Goal: Transaction & Acquisition: Book appointment/travel/reservation

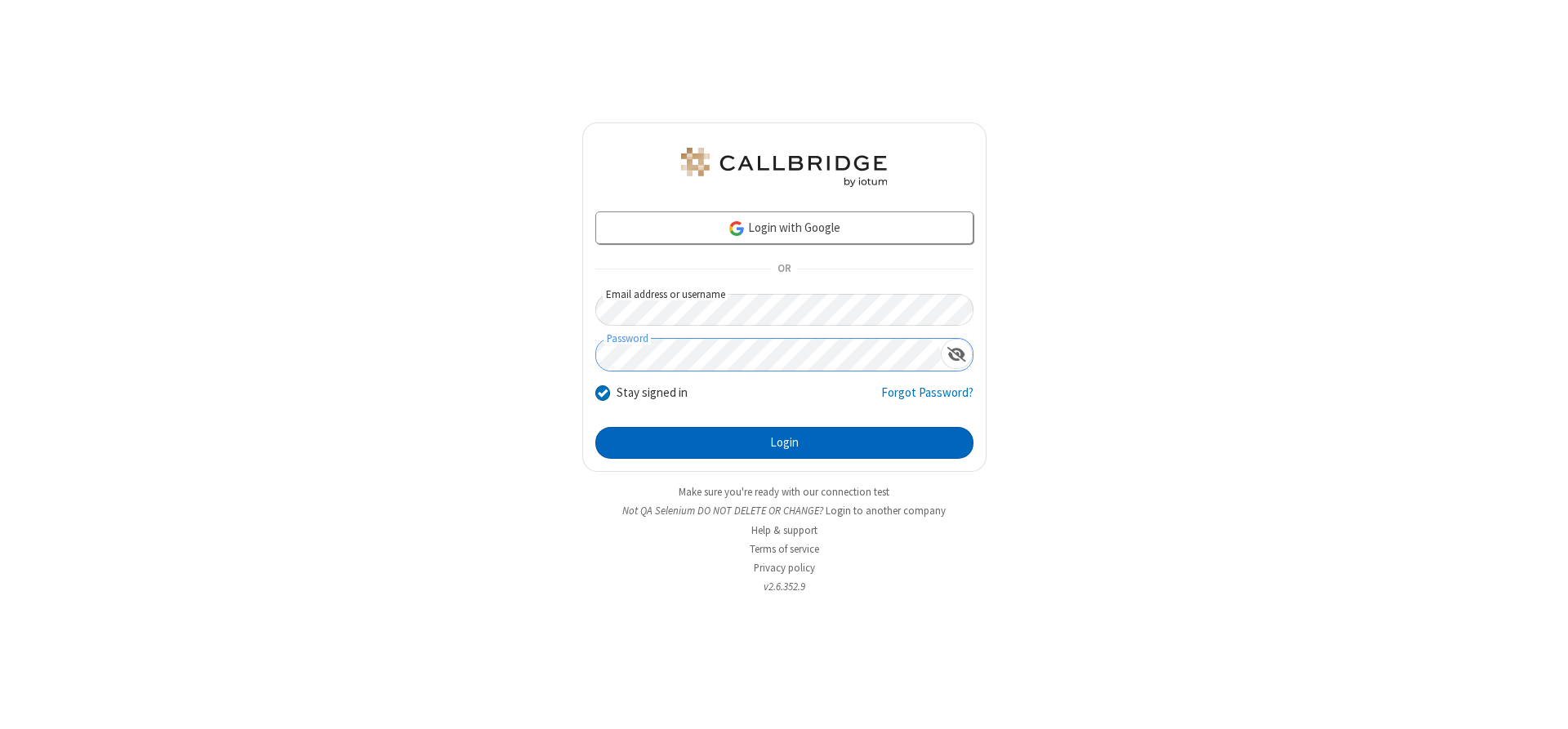
click at [784, 442] on button "Login" at bounding box center [784, 443] width 379 height 33
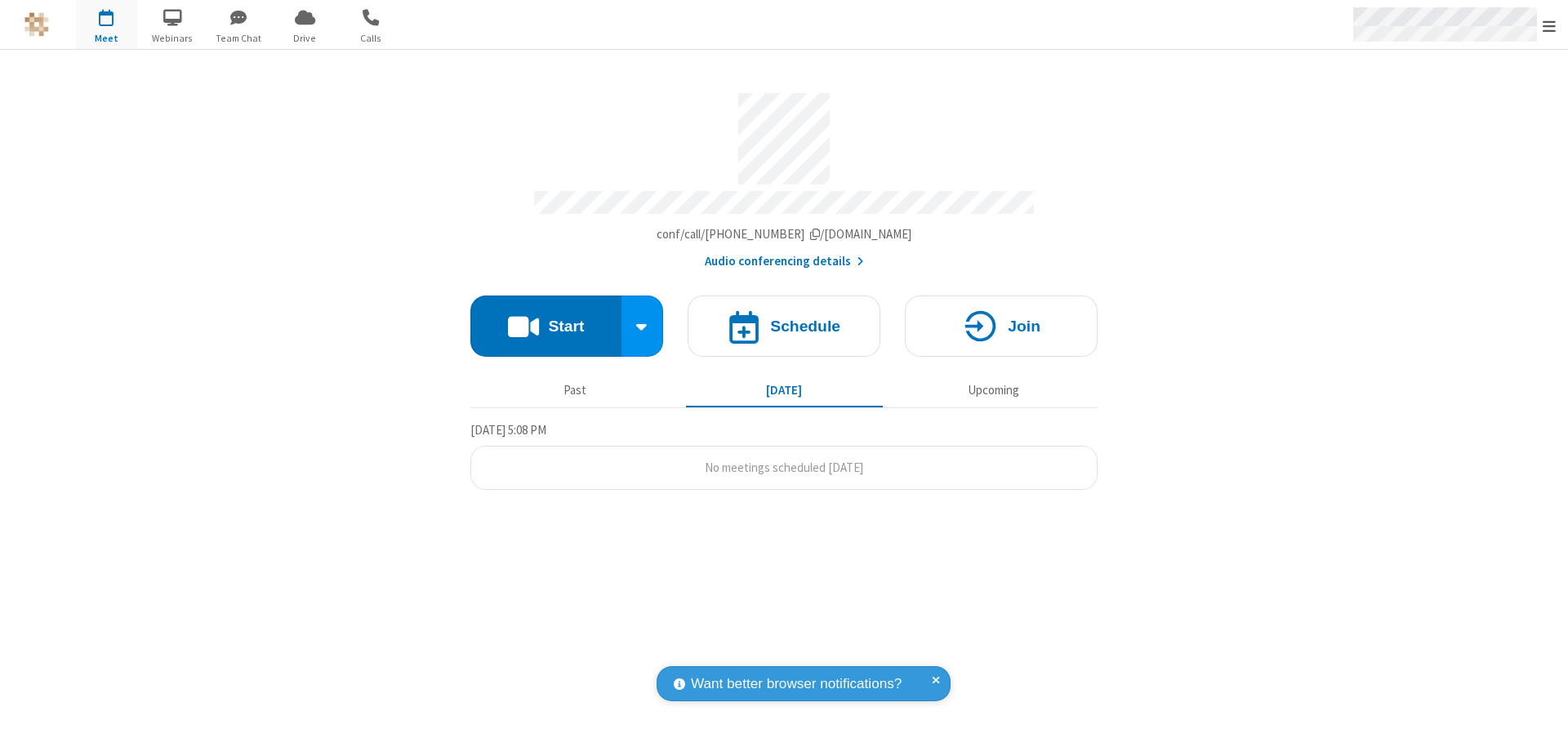
click at [1550, 25] on span "Open menu" at bounding box center [1549, 26] width 13 height 16
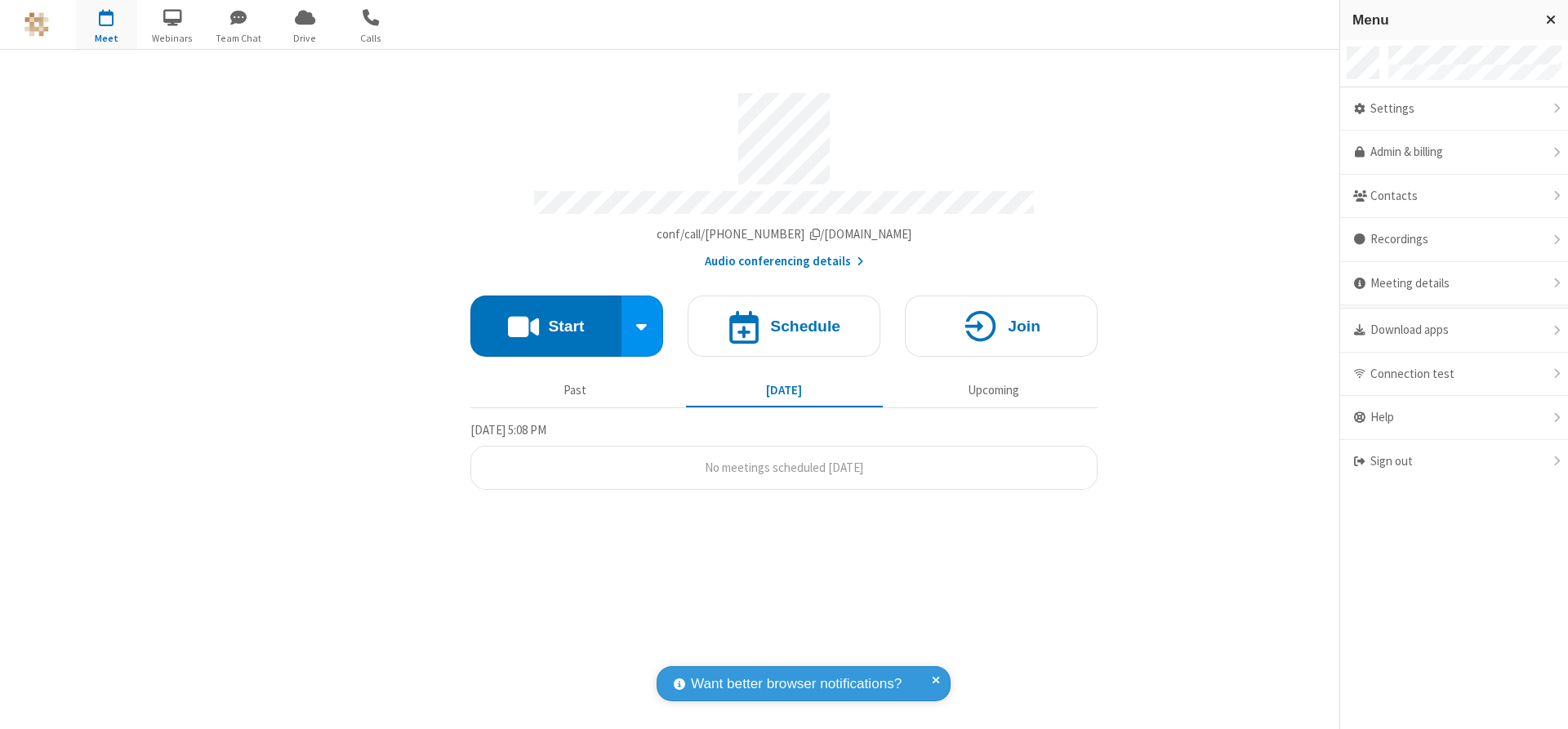
click at [106, 25] on span "button" at bounding box center [106, 17] width 61 height 28
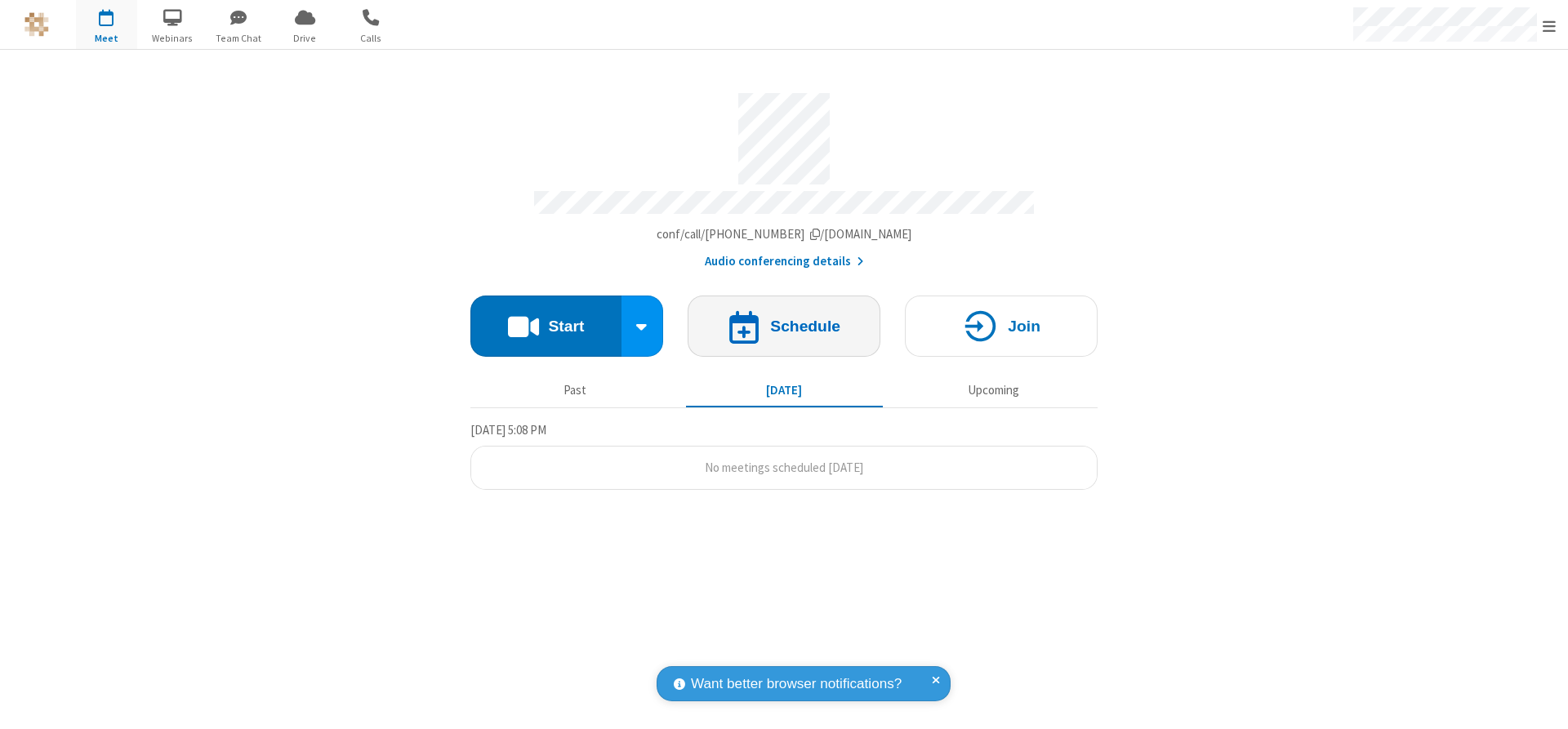
click at [784, 321] on h4 "Schedule" at bounding box center [805, 327] width 70 height 16
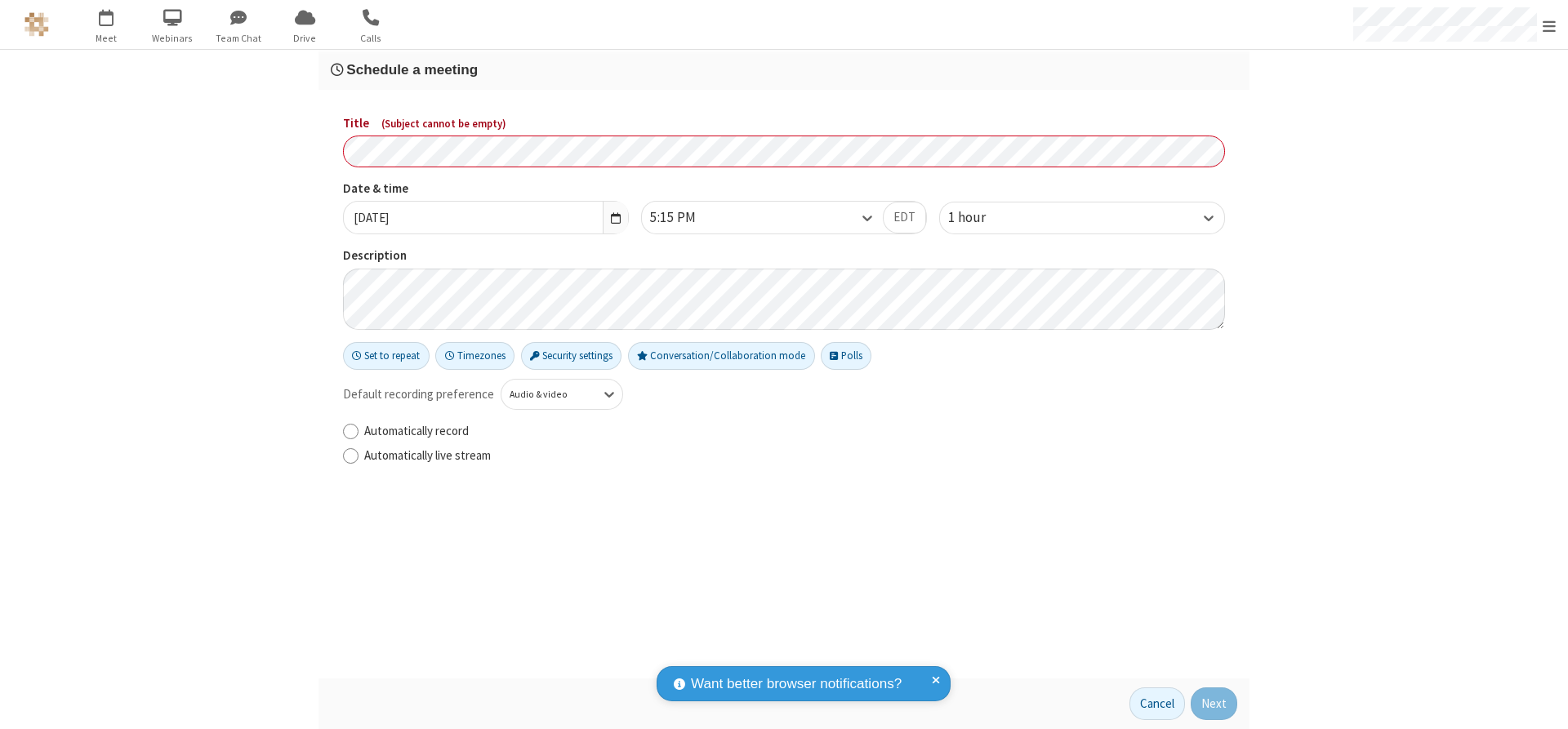
click at [784, 70] on h3 "Schedule a meeting" at bounding box center [784, 70] width 907 height 16
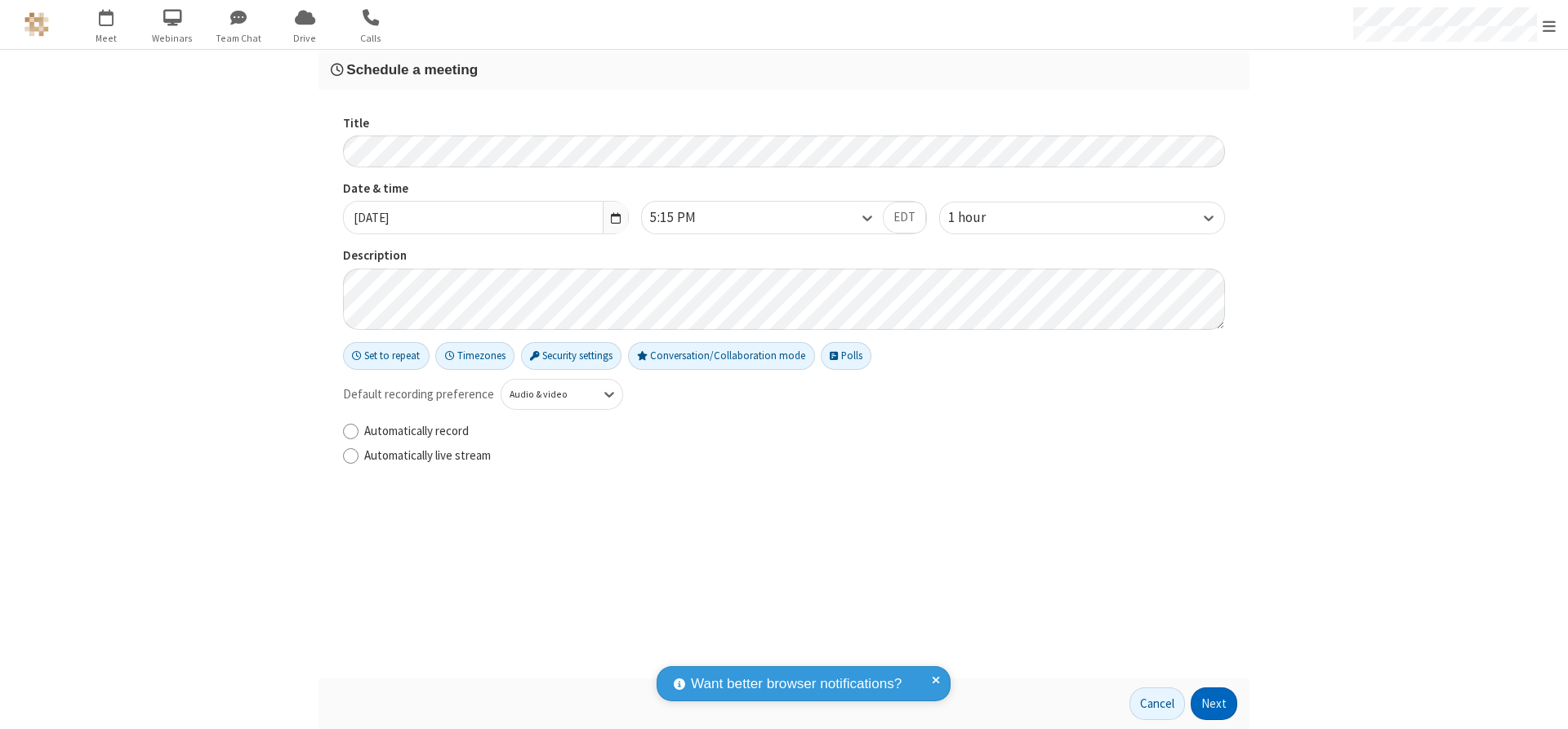
click at [1214, 704] on button "Next" at bounding box center [1214, 704] width 47 height 33
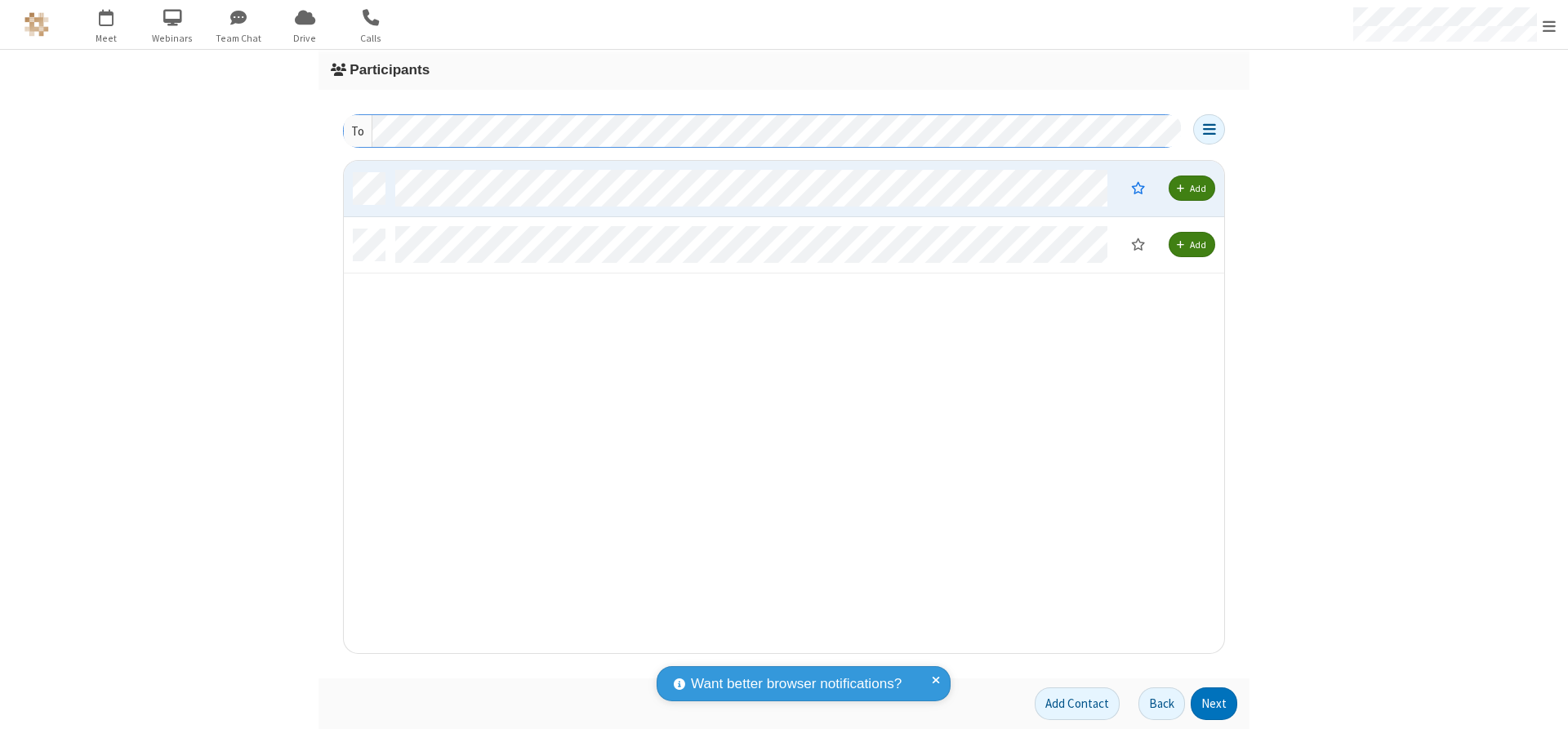
scroll to position [480, 868]
click at [1214, 704] on button "Next" at bounding box center [1214, 704] width 47 height 33
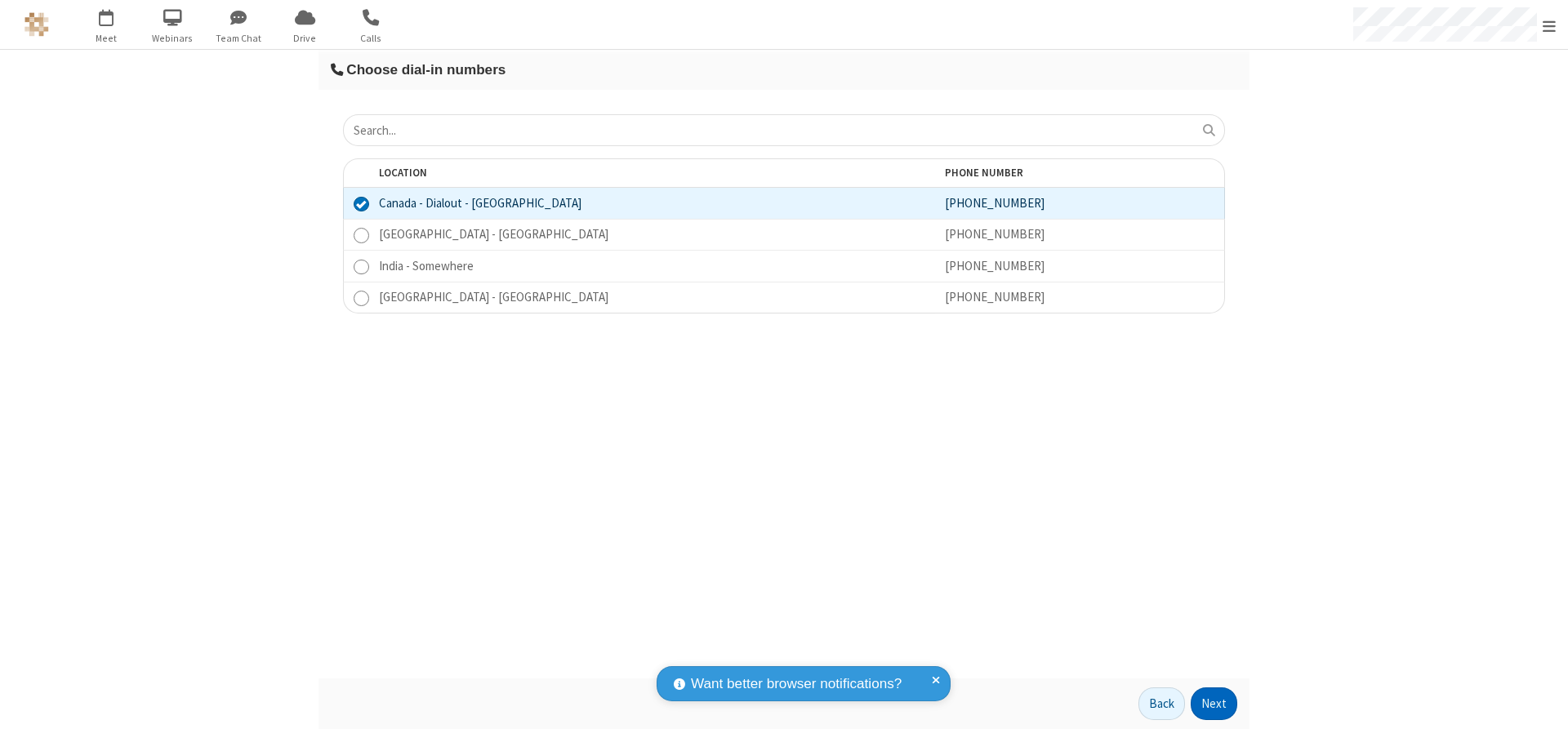
click at [1214, 704] on button "Next" at bounding box center [1214, 704] width 47 height 33
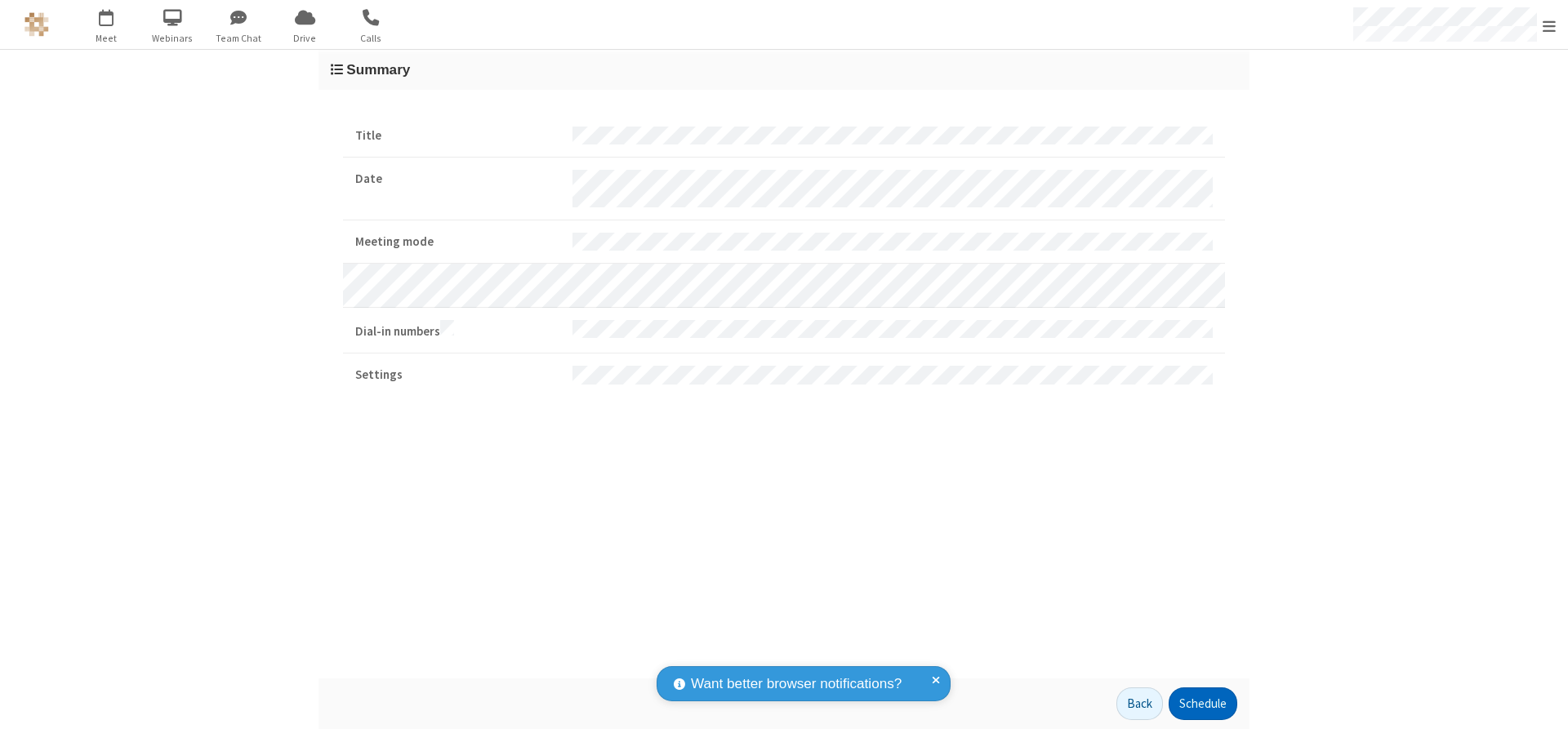
click at [1202, 704] on button "Schedule" at bounding box center [1202, 704] width 69 height 33
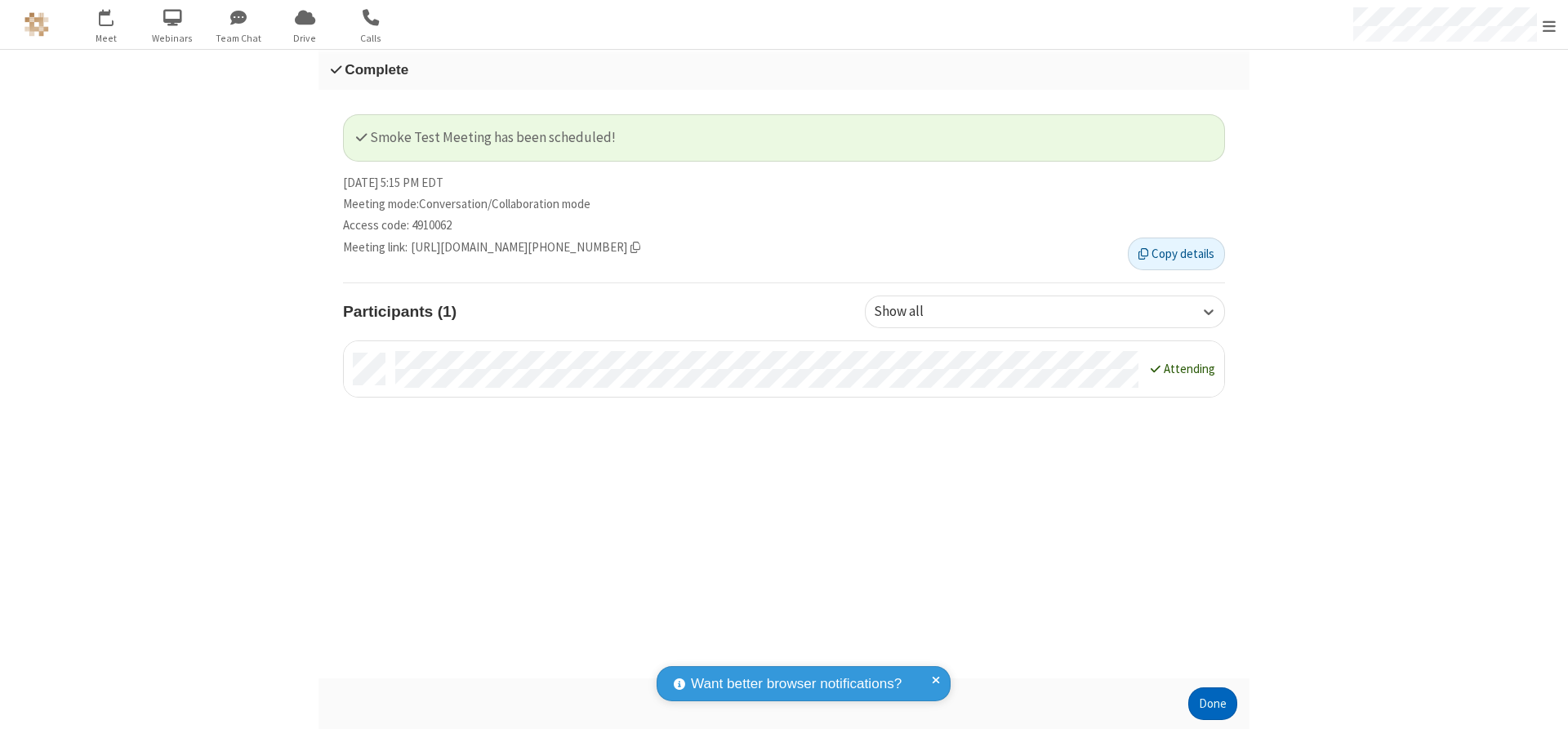
click at [1213, 704] on button "Done" at bounding box center [1212, 704] width 49 height 33
